Goal: Information Seeking & Learning: Learn about a topic

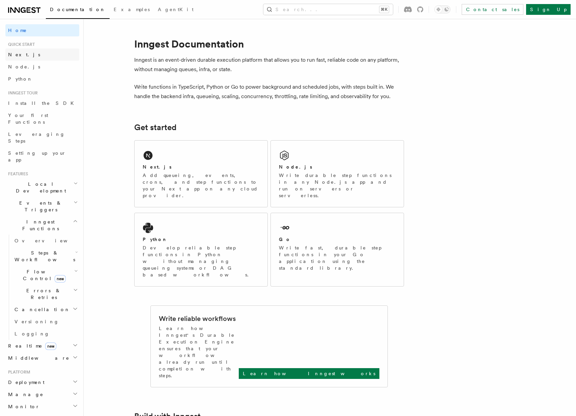
click at [42, 55] on link "Next.js" at bounding box center [42, 55] width 74 height 12
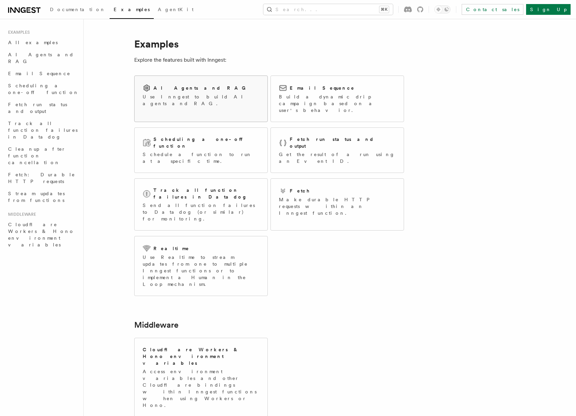
click at [227, 104] on div "AI Agents and RAG Use Inngest to build AI agents and RAG." at bounding box center [200, 95] width 133 height 39
click at [332, 89] on div "Email Sequence" at bounding box center [337, 88] width 117 height 8
click at [319, 92] on div "Email Sequence Build a dynamic drip campaign based on a user's behavior." at bounding box center [337, 99] width 117 height 30
click at [214, 136] on div "Scheduling a one-off function" at bounding box center [201, 143] width 117 height 14
click at [330, 151] on p "Get the result of a run using an Event ID." at bounding box center [337, 157] width 117 height 13
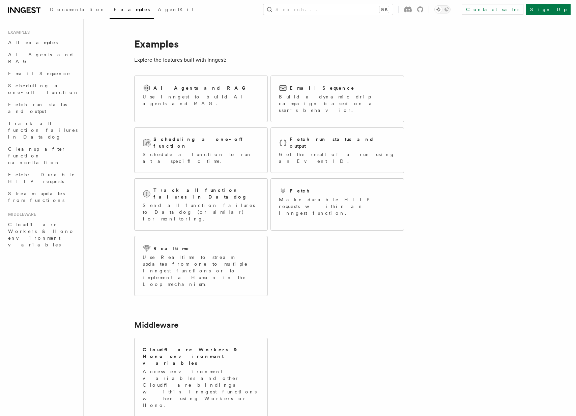
scroll to position [11, 0]
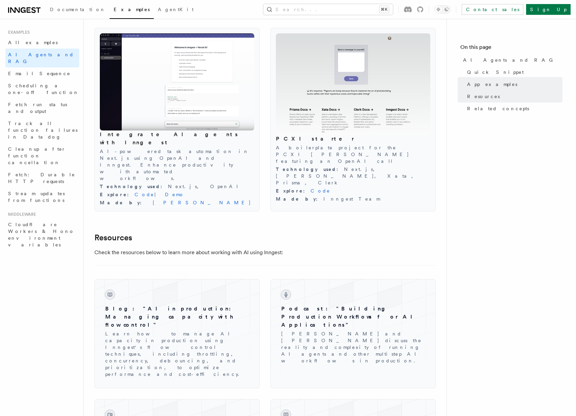
scroll to position [629, 0]
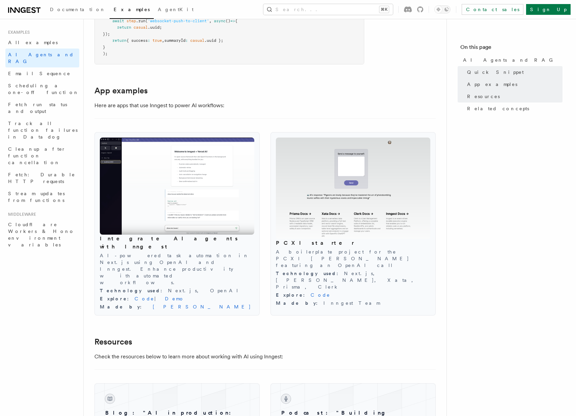
click at [283, 93] on h2 "App examples" at bounding box center [229, 90] width 270 height 9
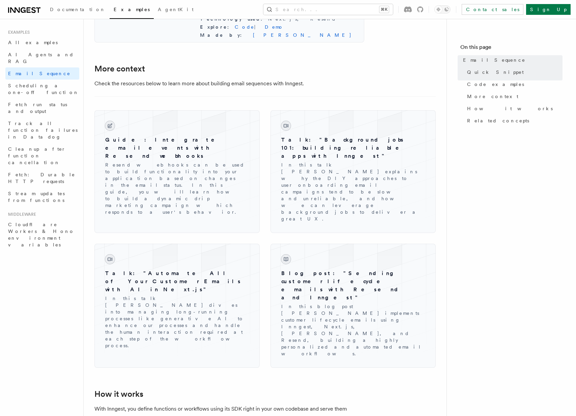
scroll to position [880, 0]
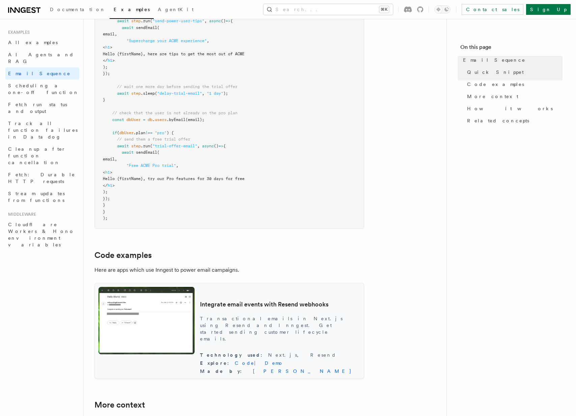
scroll to position [509, 0]
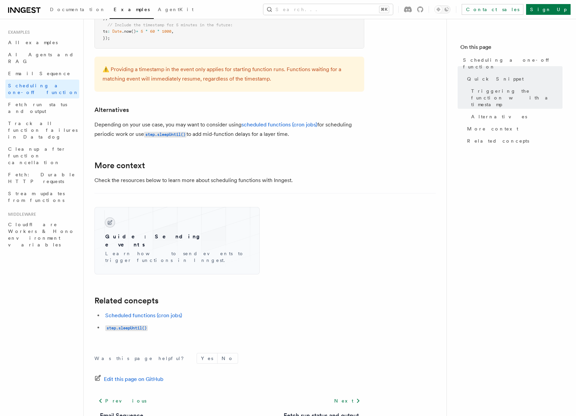
scroll to position [420, 0]
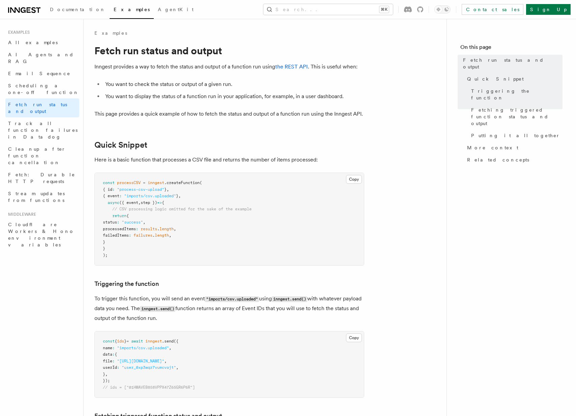
scroll to position [598, 0]
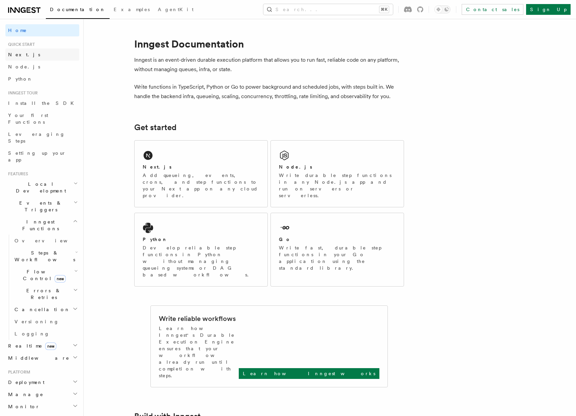
click at [26, 53] on link "Next.js" at bounding box center [42, 55] width 74 height 12
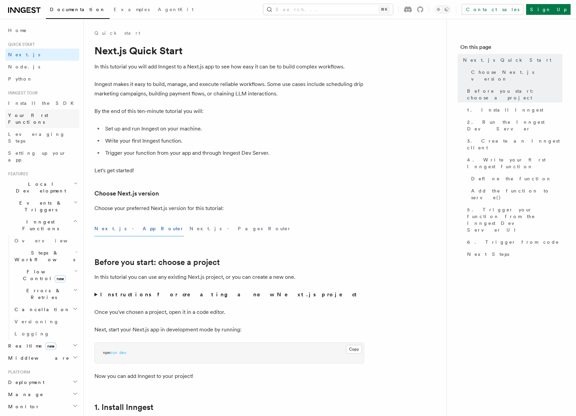
click at [67, 116] on link "Your first Functions" at bounding box center [42, 118] width 74 height 19
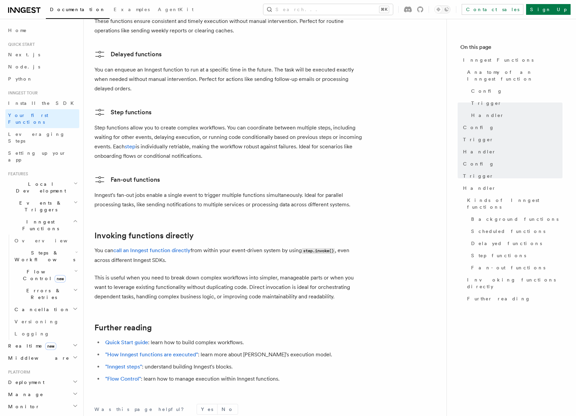
scroll to position [1236, 0]
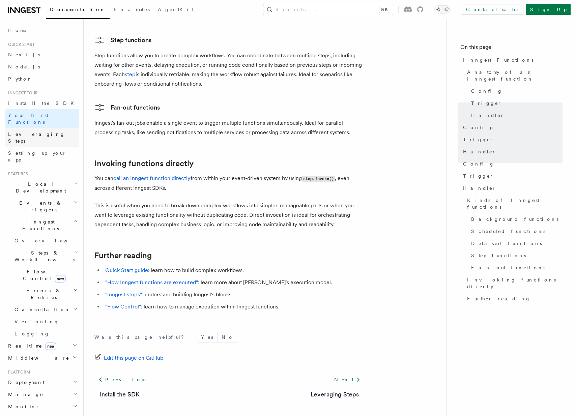
click at [51, 128] on link "Leveraging Steps" at bounding box center [42, 137] width 74 height 19
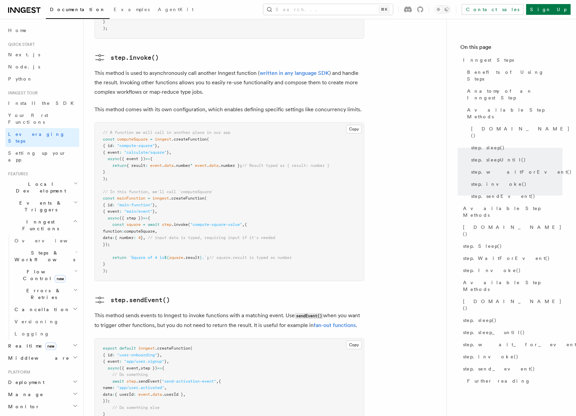
scroll to position [1362, 0]
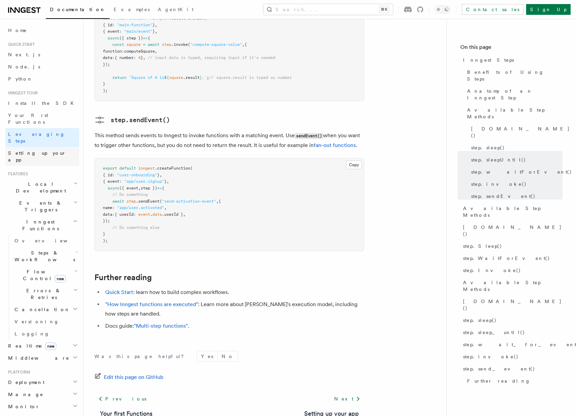
click at [52, 147] on link "Setting up your app" at bounding box center [42, 156] width 74 height 19
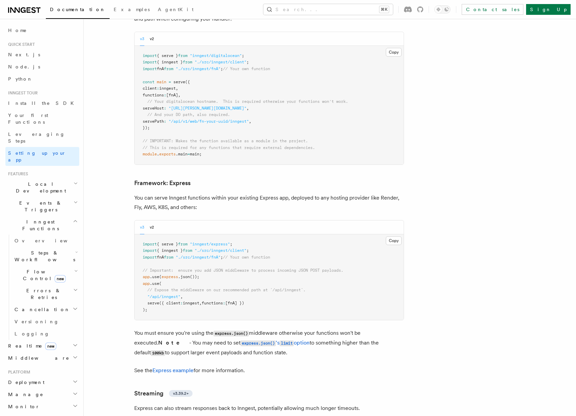
scroll to position [1694, 0]
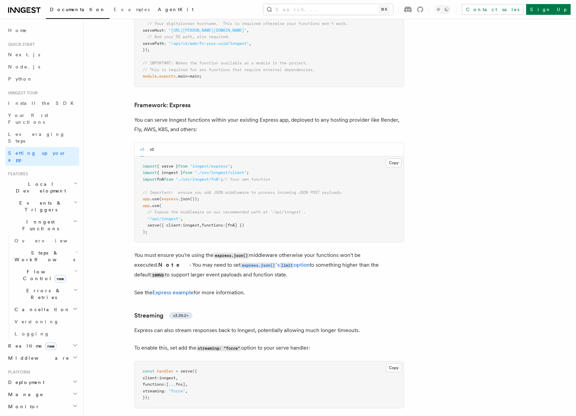
click at [158, 10] on span "AgentKit" at bounding box center [176, 9] width 36 height 5
